Goal: Check status: Check status

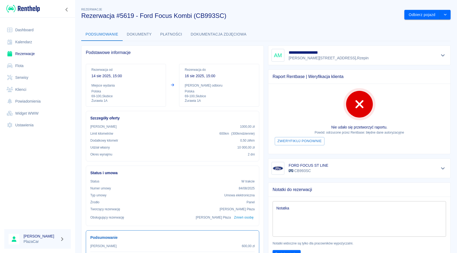
click at [11, 51] on link "Rezerwacje" at bounding box center [37, 54] width 67 height 12
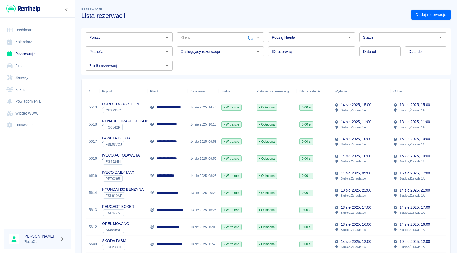
click at [125, 37] on input "Pojazd" at bounding box center [124, 37] width 75 height 7
click at [127, 48] on li "VW UP - FSL545CP" at bounding box center [129, 48] width 87 height 9
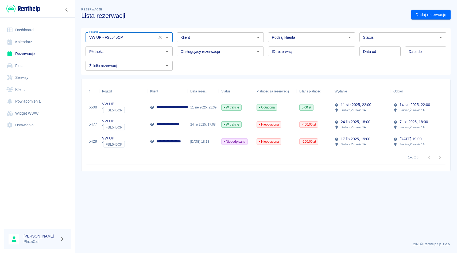
type input "VW UP - FSL545CP"
click at [180, 110] on p "**********" at bounding box center [179, 108] width 45 height 6
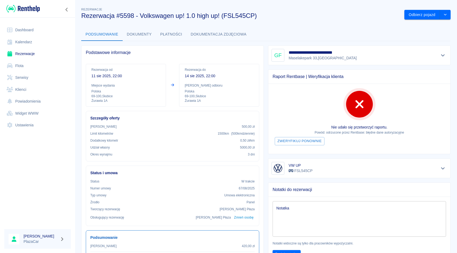
click at [444, 52] on button "Pokaż szczegóły" at bounding box center [443, 55] width 9 height 7
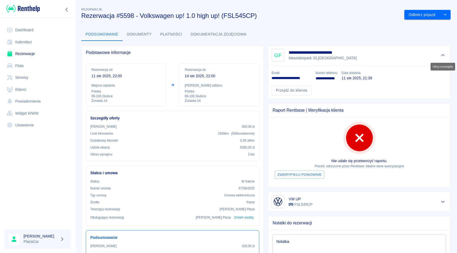
click at [444, 52] on button "Ukryj szczegóły" at bounding box center [443, 55] width 9 height 7
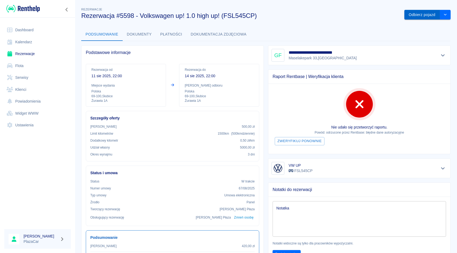
click at [439, 52] on button "Pokaż szczegóły" at bounding box center [443, 55] width 9 height 7
